Goal: Information Seeking & Learning: Learn about a topic

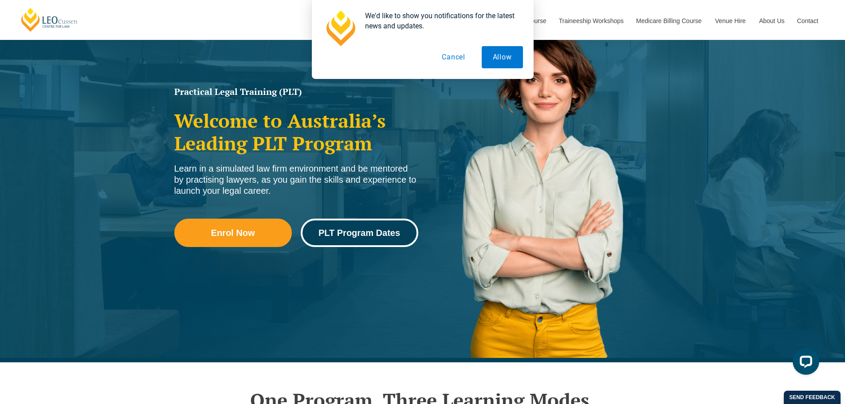
click at [332, 228] on span "PLT Program Dates" at bounding box center [359, 232] width 82 height 9
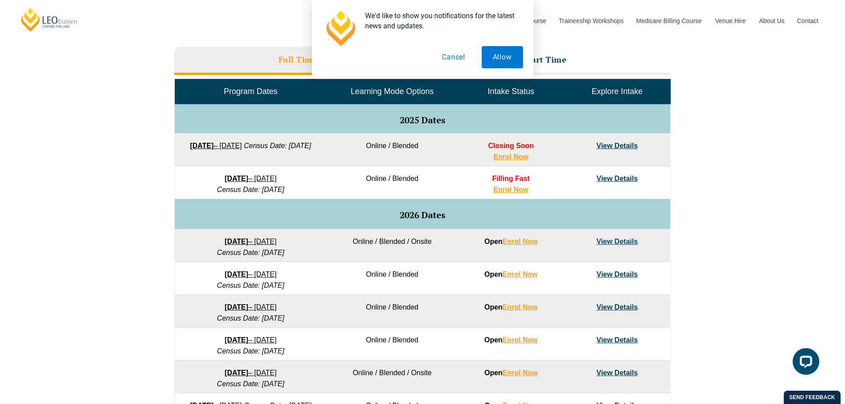
click at [608, 143] on link "View Details" at bounding box center [616, 146] width 41 height 8
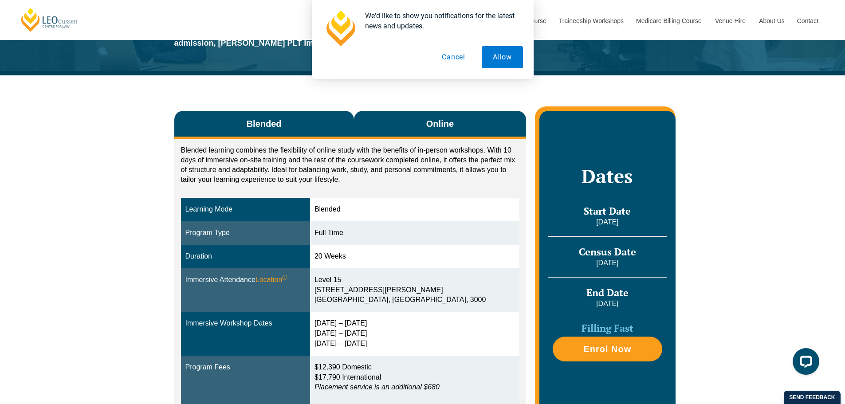
click at [441, 127] on span "Online" at bounding box center [439, 124] width 27 height 12
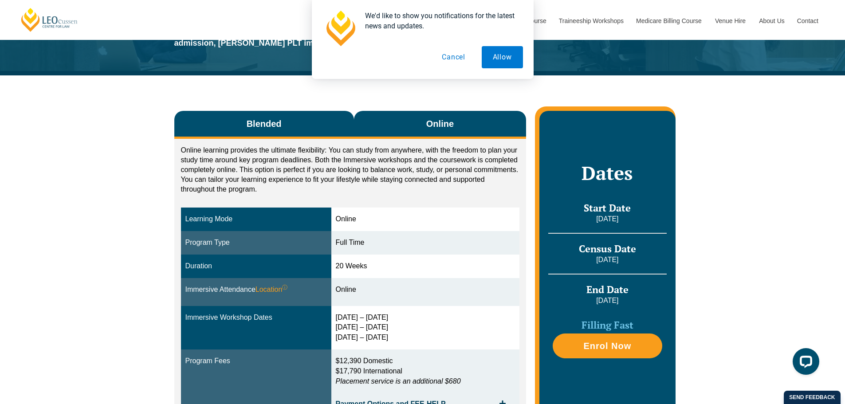
click at [273, 133] on button "Blended" at bounding box center [264, 125] width 180 height 28
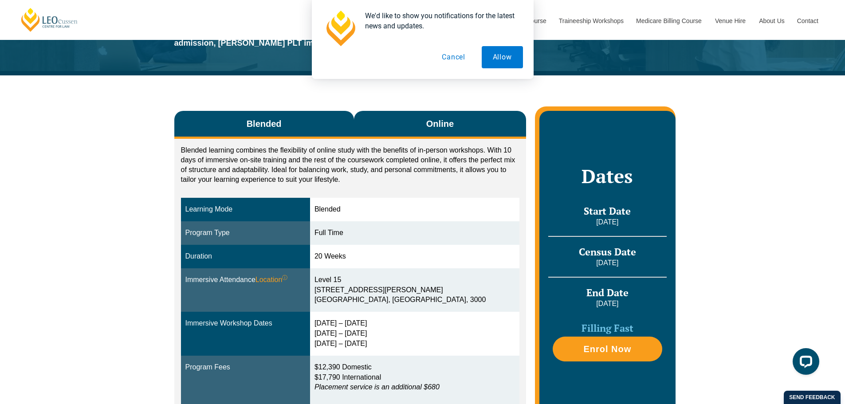
click at [388, 116] on button "Online" at bounding box center [440, 125] width 172 height 28
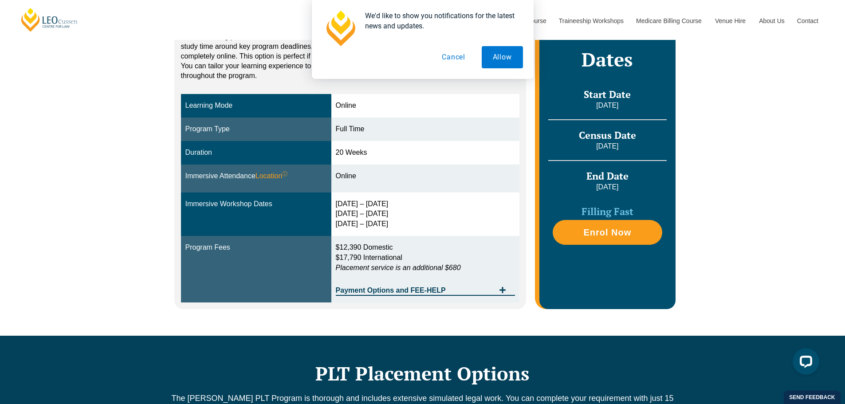
scroll to position [222, 0]
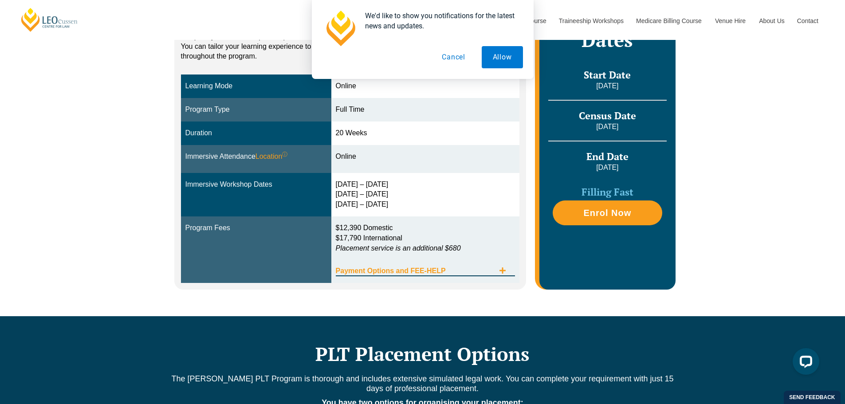
click at [437, 267] on span "Payment Options and FEE-HELP" at bounding box center [415, 270] width 159 height 7
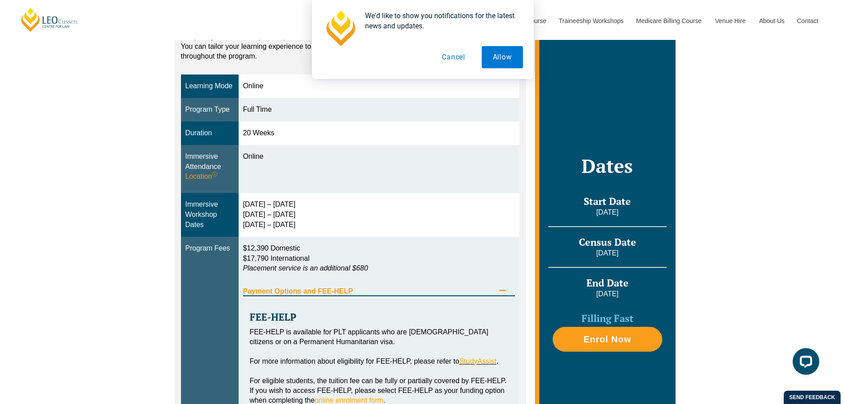
click at [439, 289] on span "Payment Options and FEE-HELP" at bounding box center [369, 291] width 252 height 7
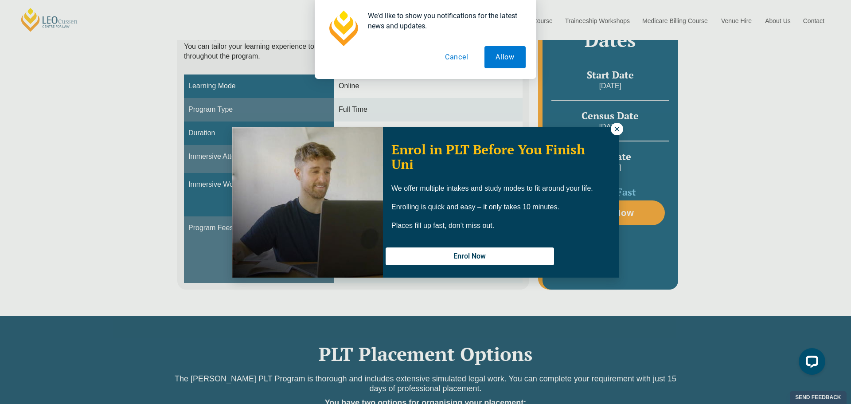
click at [616, 130] on icon at bounding box center [617, 128] width 5 height 5
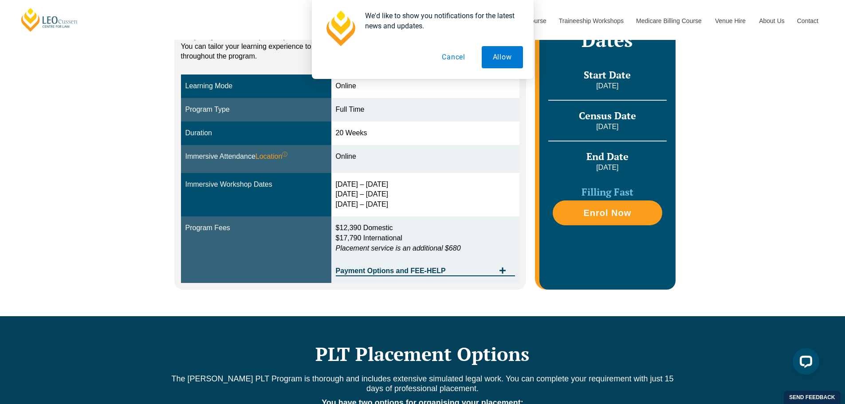
click at [456, 54] on button "Cancel" at bounding box center [454, 57] width 46 height 22
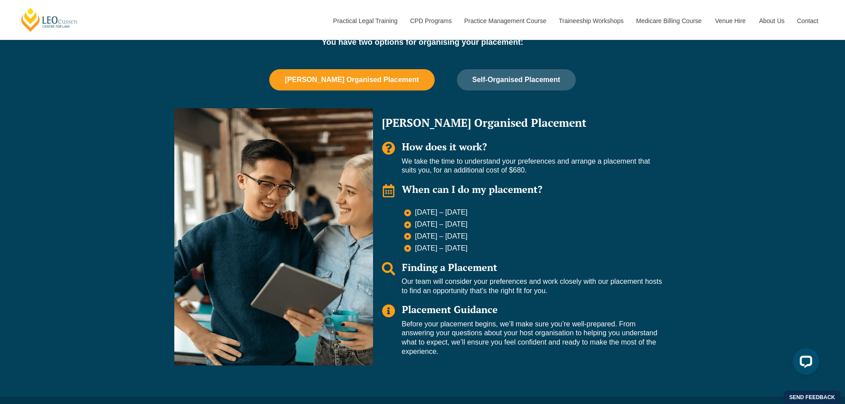
scroll to position [532, 0]
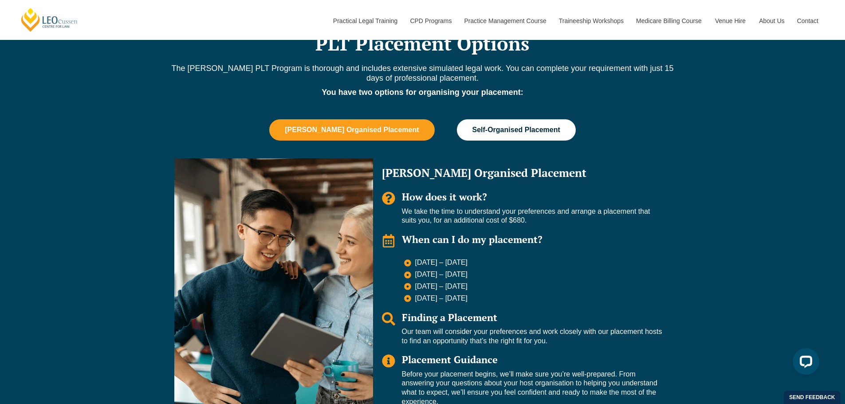
click at [504, 129] on span "Self-Organised Placement" at bounding box center [516, 130] width 88 height 8
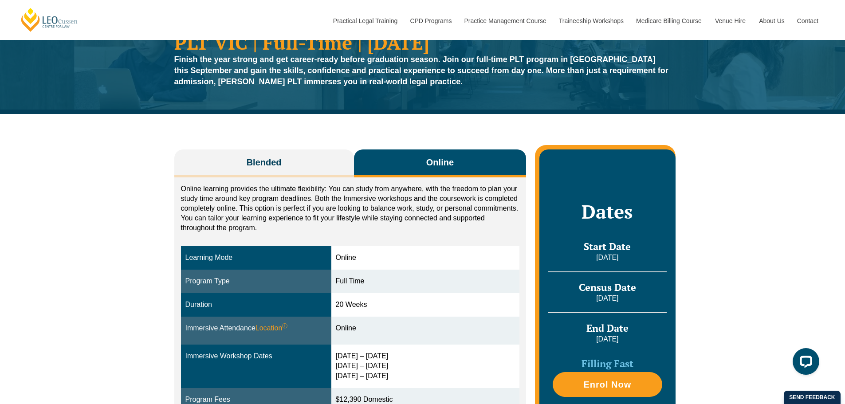
scroll to position [0, 0]
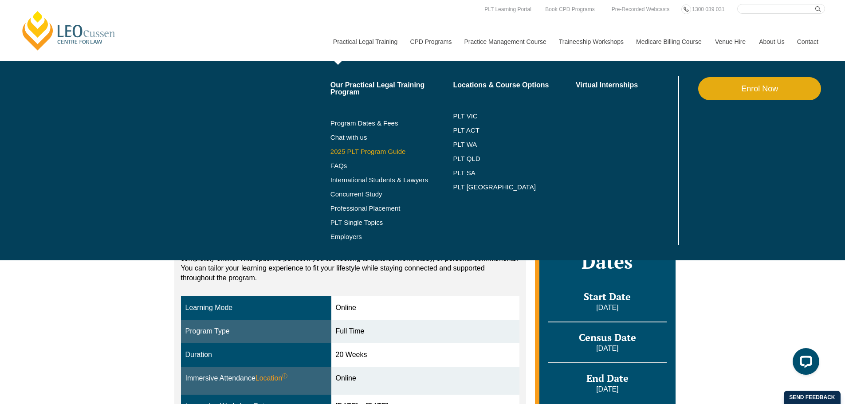
click at [375, 152] on link "2025 PLT Program Guide" at bounding box center [380, 151] width 101 height 7
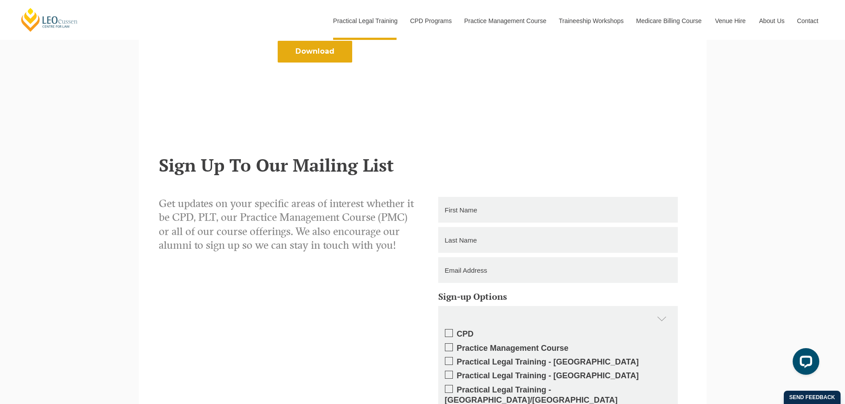
scroll to position [576, 0]
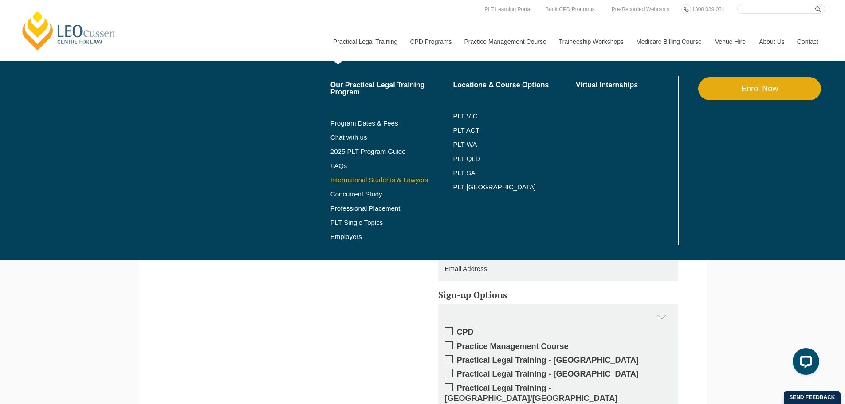
click at [368, 181] on link "International Students & Lawyers" at bounding box center [391, 179] width 123 height 7
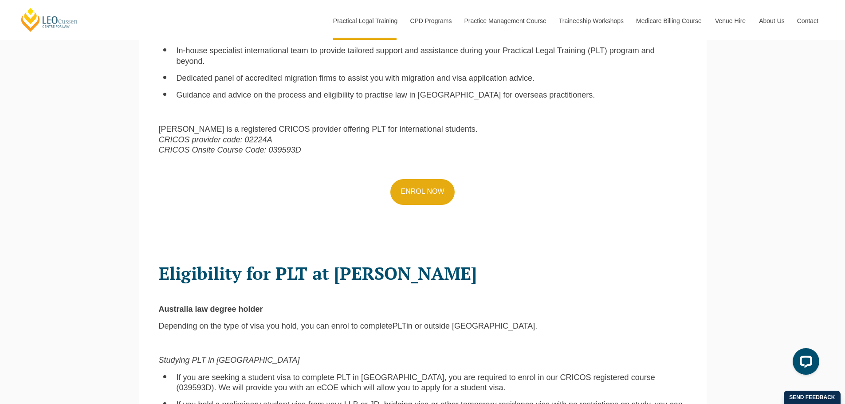
scroll to position [399, 0]
